Goal: Information Seeking & Learning: Learn about a topic

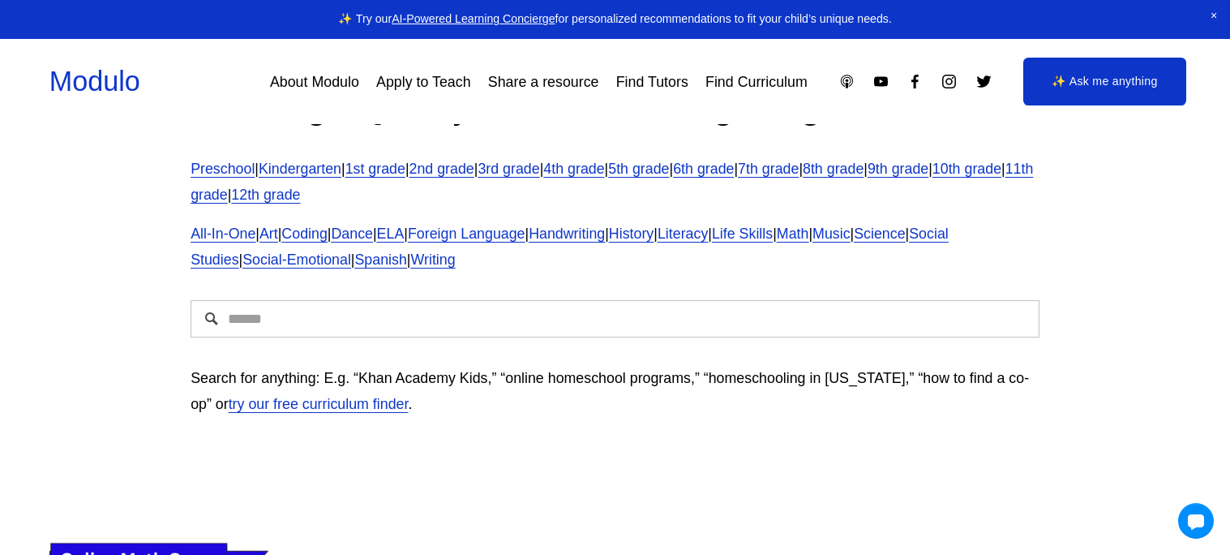
scroll to position [436, 0]
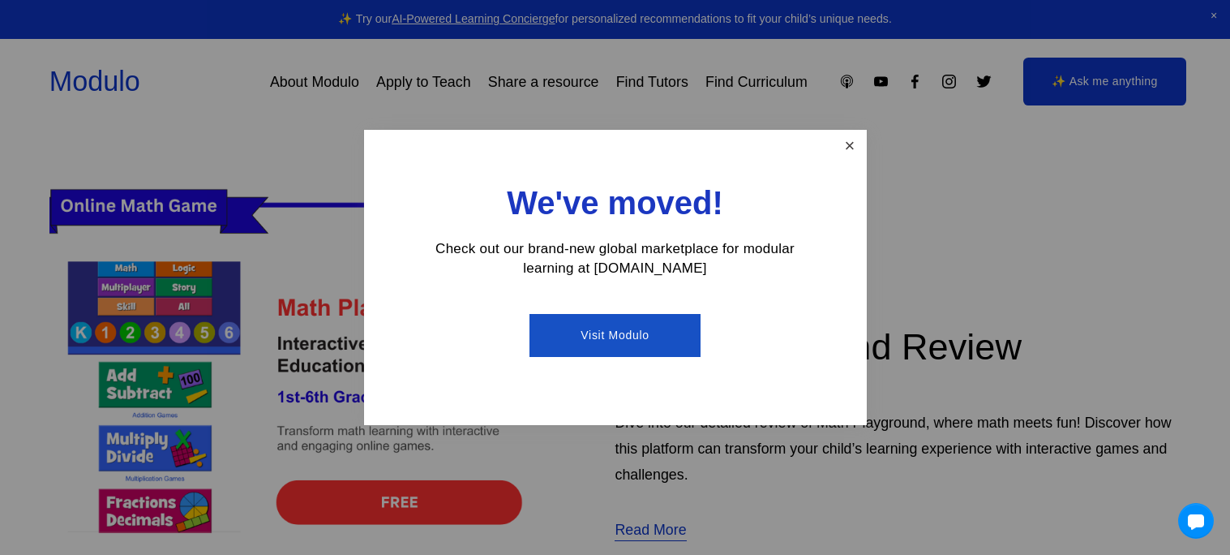
click at [840, 145] on link "Close" at bounding box center [849, 146] width 28 height 28
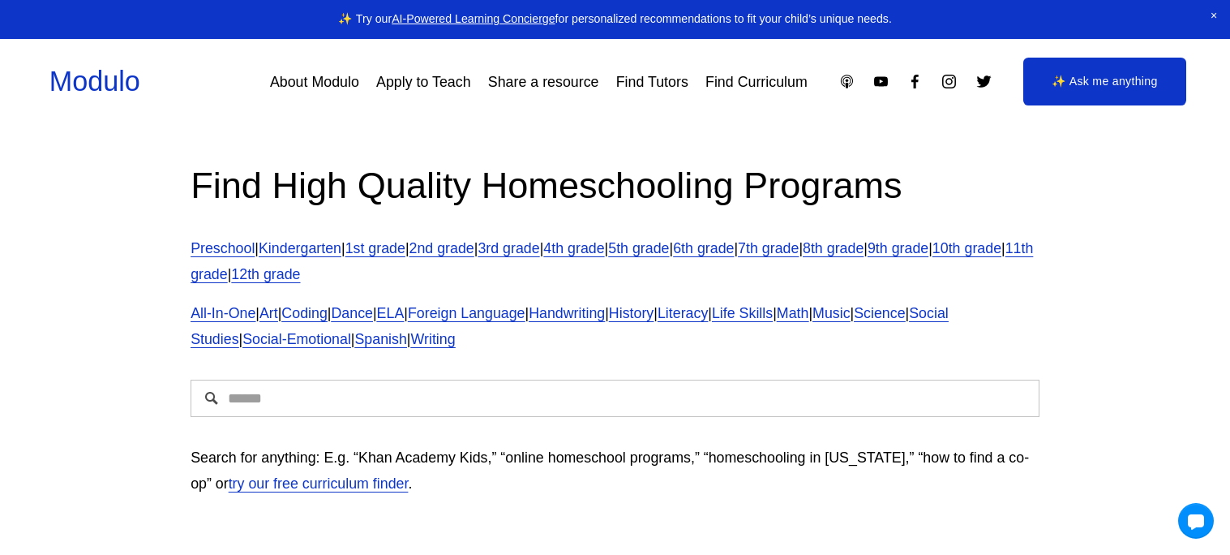
scroll to position [0, 0]
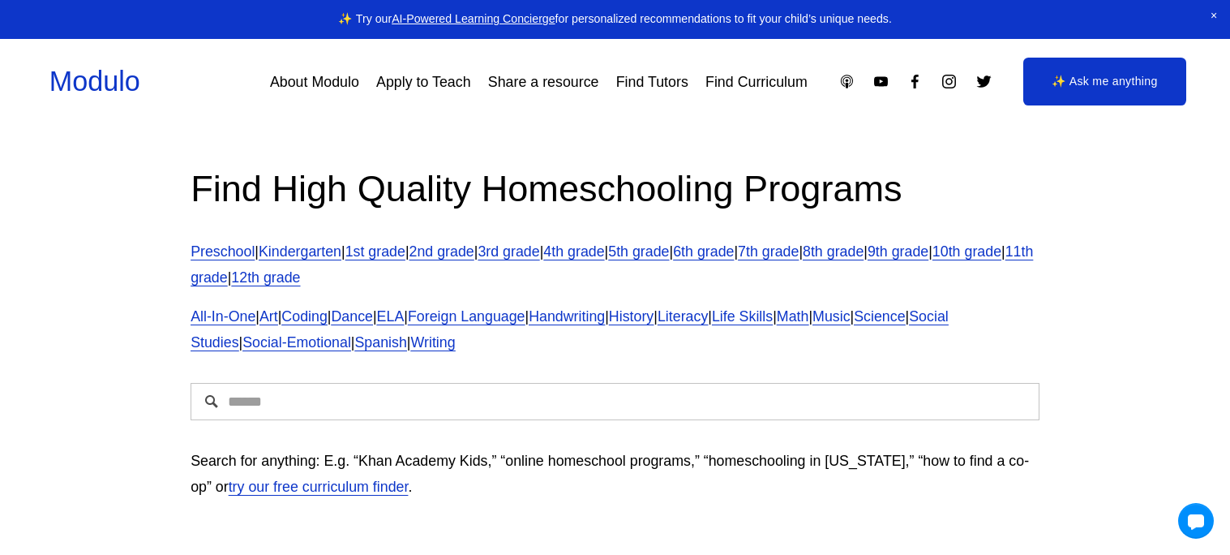
click at [440, 423] on div at bounding box center [615, 401] width 877 height 65
click at [425, 408] on input "Search" at bounding box center [615, 401] width 849 height 37
type input "**********"
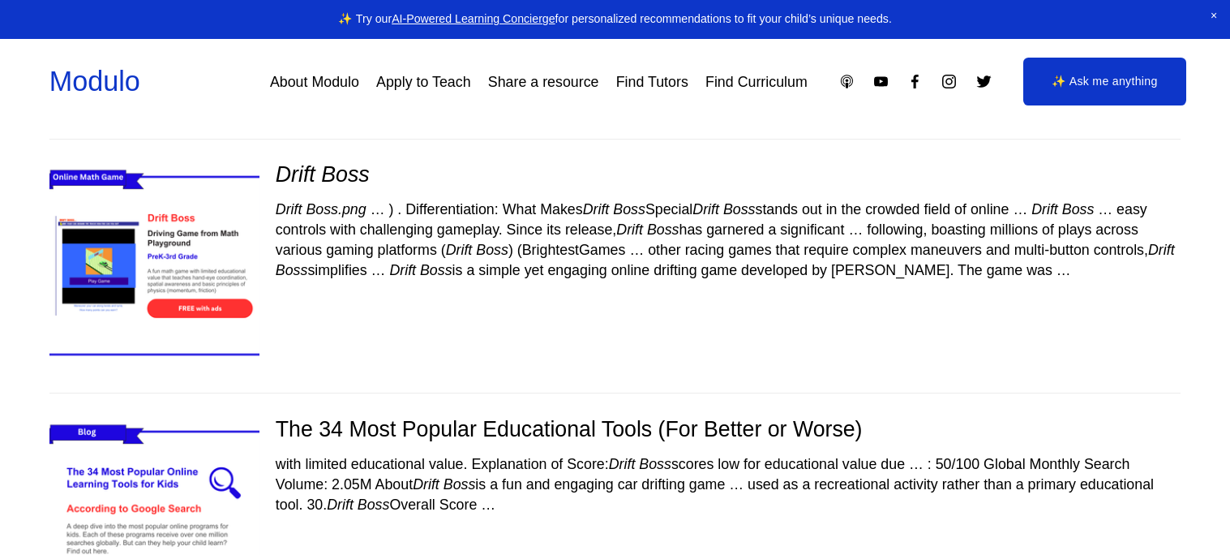
scroll to position [133, 0]
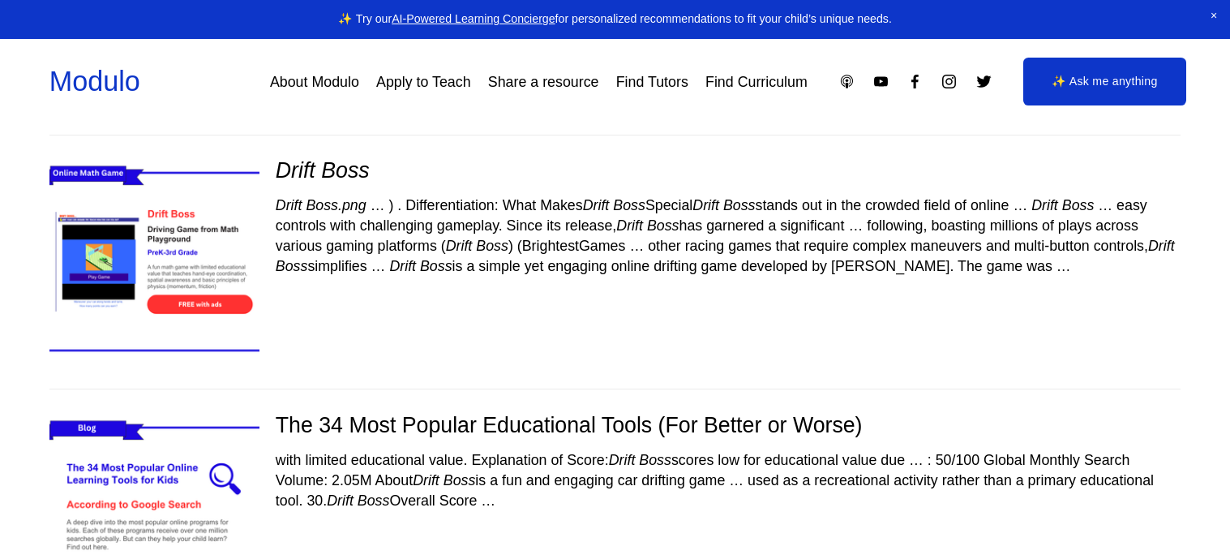
click at [143, 300] on img at bounding box center [154, 262] width 250 height 210
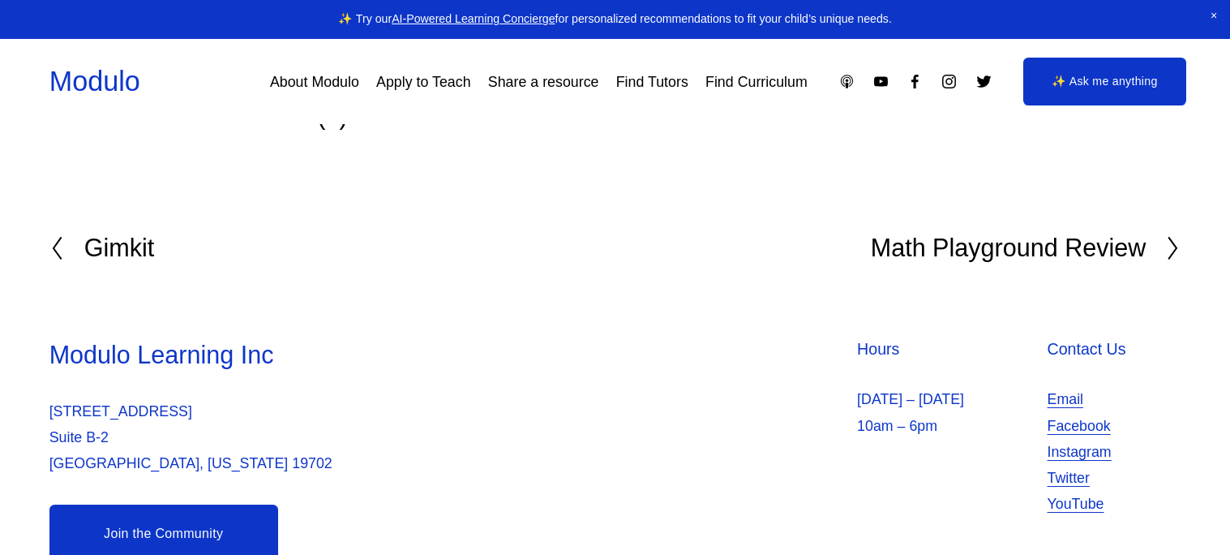
scroll to position [4208, 0]
